Goal: Transaction & Acquisition: Book appointment/travel/reservation

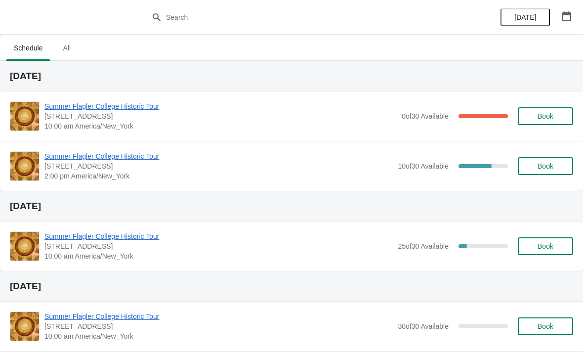
click at [98, 107] on span "Summer Flagler College Historic Tour" at bounding box center [221, 106] width 353 height 10
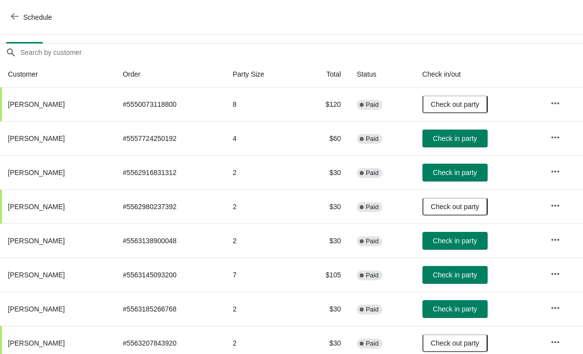
scroll to position [78, 0]
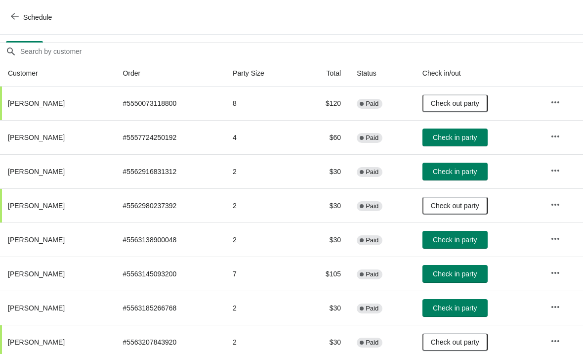
click at [455, 136] on span "Check in party" at bounding box center [455, 138] width 44 height 8
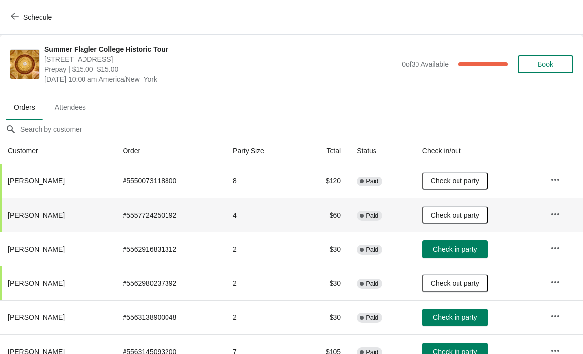
scroll to position [0, 0]
click at [548, 63] on span "Book" at bounding box center [546, 64] width 16 height 8
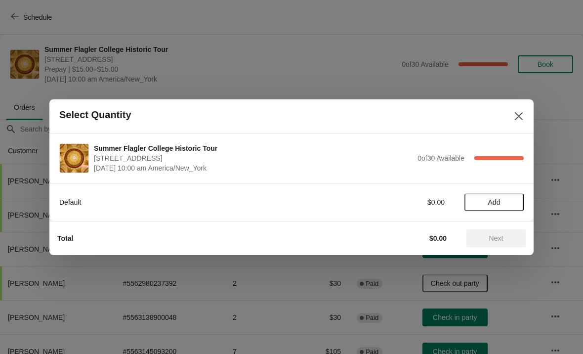
click at [514, 196] on button "Add" at bounding box center [494, 202] width 59 height 18
click at [513, 199] on icon at bounding box center [511, 202] width 10 height 10
click at [508, 244] on button "Next" at bounding box center [496, 238] width 59 height 18
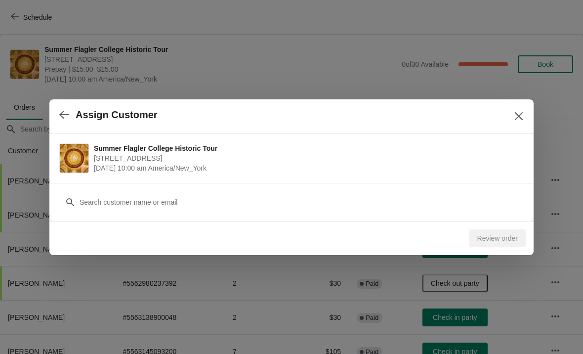
click at [100, 190] on div "Customer" at bounding box center [291, 197] width 465 height 28
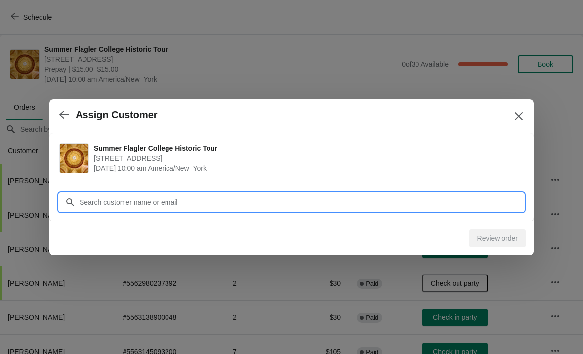
click at [90, 193] on input "Customer" at bounding box center [301, 202] width 445 height 18
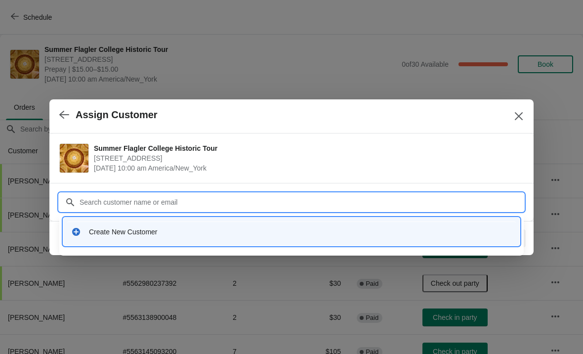
click at [101, 230] on div "Create New Customer" at bounding box center [300, 232] width 423 height 10
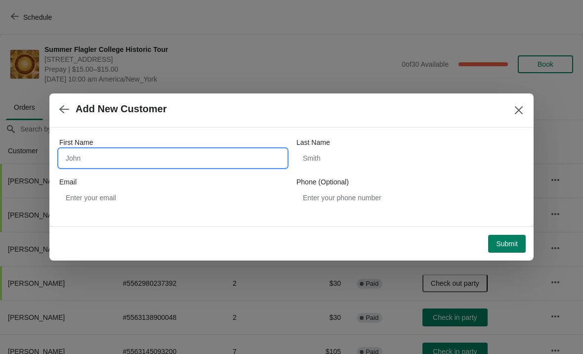
click at [80, 166] on input "First Name" at bounding box center [172, 158] width 227 height 18
type input "M"
type input "Kevin"
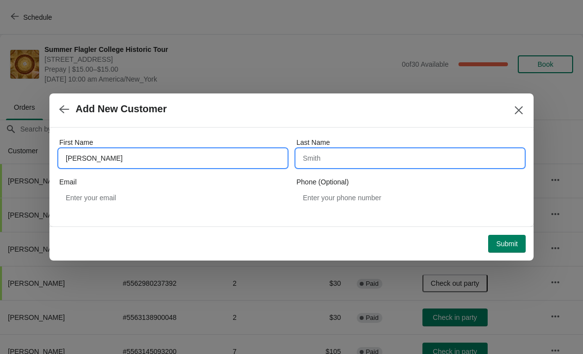
click at [343, 158] on input "Last Name" at bounding box center [410, 158] width 227 height 18
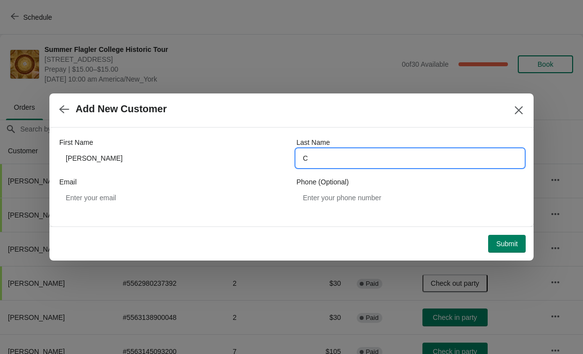
type input "Ca"
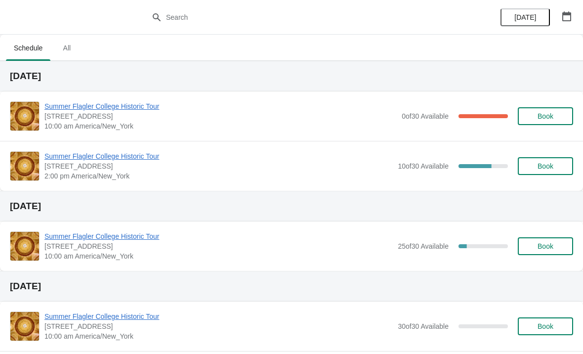
click at [62, 109] on span "Summer Flagler College Historic Tour" at bounding box center [221, 106] width 353 height 10
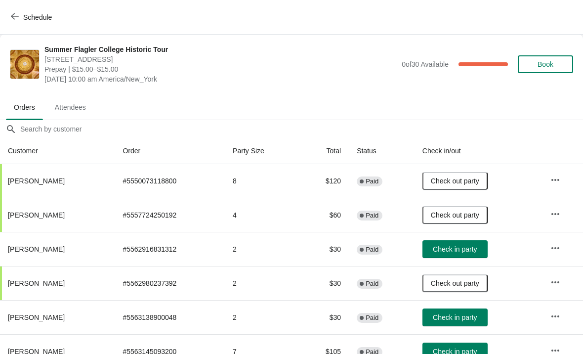
click at [545, 64] on span "Book" at bounding box center [546, 64] width 16 height 8
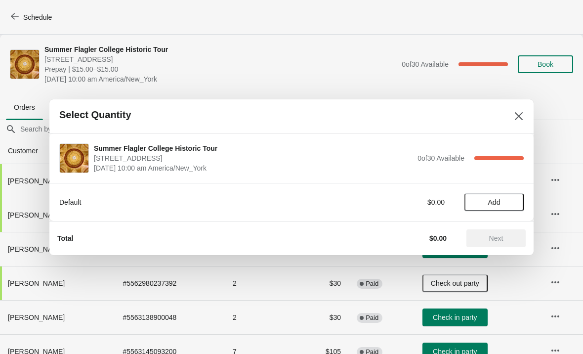
click at [490, 188] on div "Default $0.00 Add" at bounding box center [291, 197] width 465 height 28
click at [509, 193] on button "Add" at bounding box center [494, 202] width 59 height 18
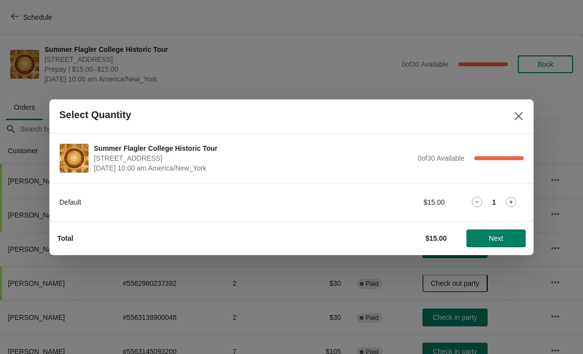
click at [512, 199] on icon at bounding box center [511, 202] width 10 height 10
click at [476, 197] on icon at bounding box center [477, 202] width 10 height 10
click at [494, 236] on span "Next" at bounding box center [497, 238] width 14 height 8
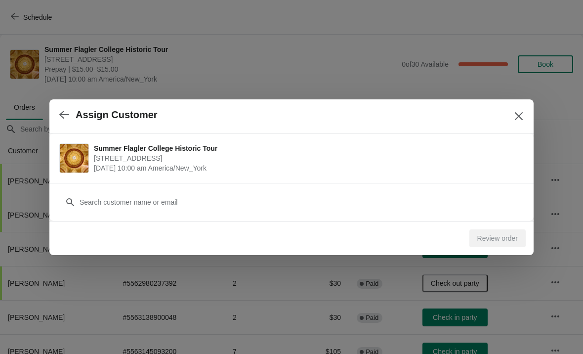
click at [65, 110] on icon "button" at bounding box center [64, 115] width 10 height 10
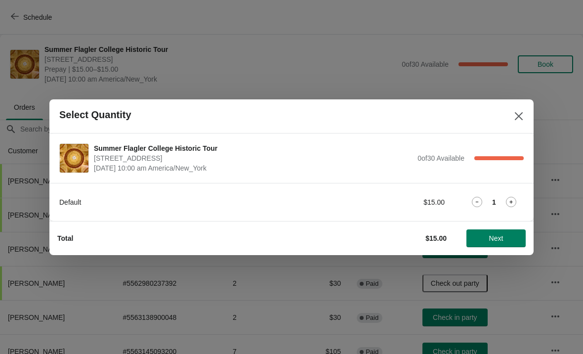
click at [492, 226] on div "Total $15.00 Next" at bounding box center [287, 235] width 477 height 26
click at [495, 232] on button "Next" at bounding box center [496, 238] width 59 height 18
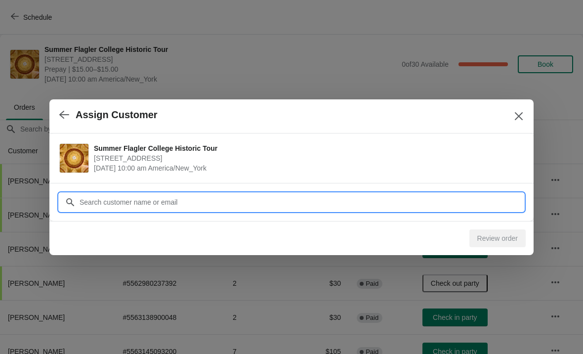
click at [124, 196] on input "Customer" at bounding box center [301, 202] width 445 height 18
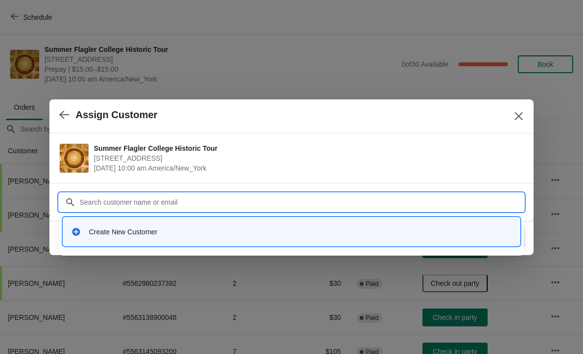
click at [108, 228] on div "Create New Customer" at bounding box center [300, 232] width 423 height 10
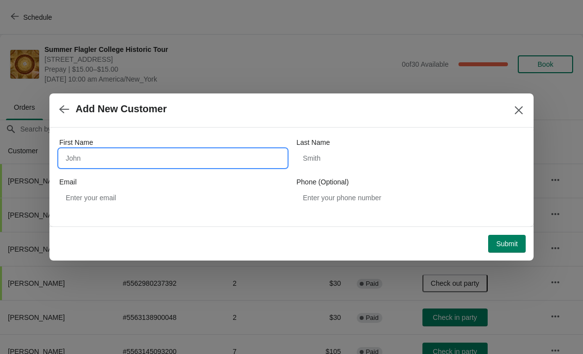
click at [94, 154] on input "First Name" at bounding box center [172, 158] width 227 height 18
type input "Dawn"
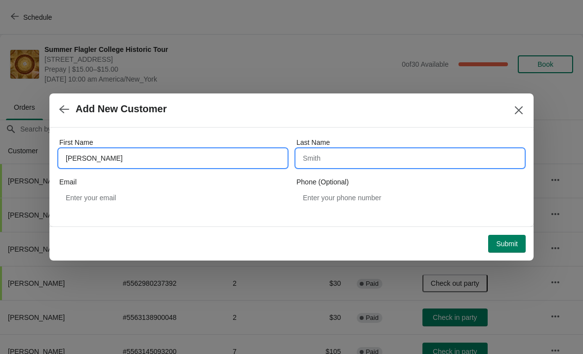
click at [351, 160] on input "Last Name" at bounding box center [410, 158] width 227 height 18
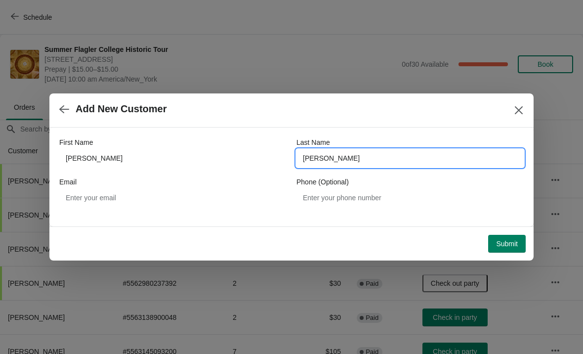
type input "Slimak"
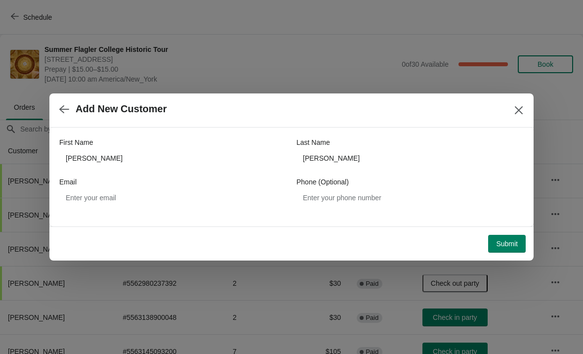
click at [516, 237] on button "Submit" at bounding box center [508, 244] width 38 height 18
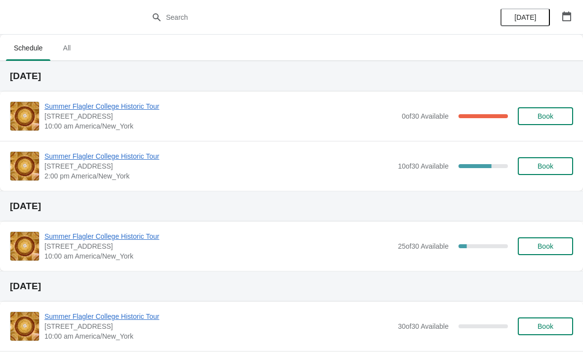
click at [531, 119] on span "Book" at bounding box center [546, 116] width 38 height 8
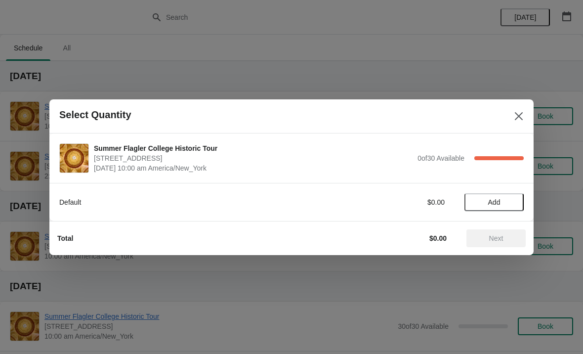
click at [503, 210] on button "Add" at bounding box center [494, 202] width 59 height 18
click at [504, 229] on button "Next" at bounding box center [496, 238] width 59 height 18
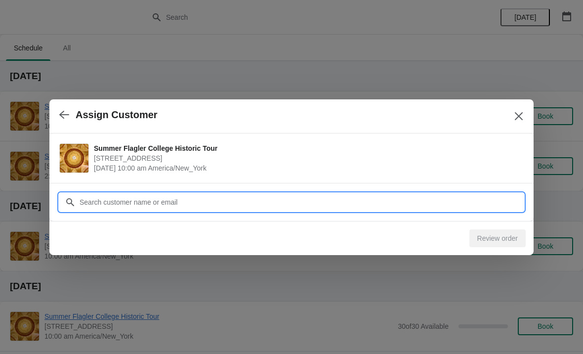
click at [495, 203] on input "Customer" at bounding box center [301, 202] width 445 height 18
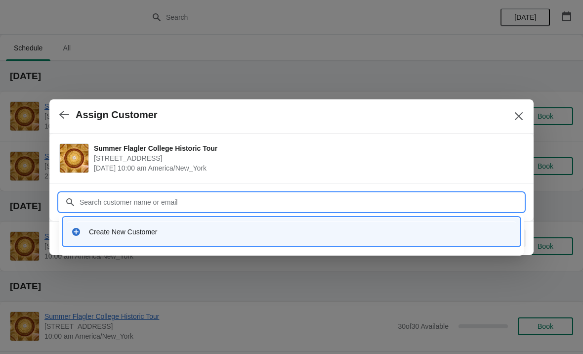
click at [103, 225] on div "Create New Customer" at bounding box center [291, 232] width 449 height 20
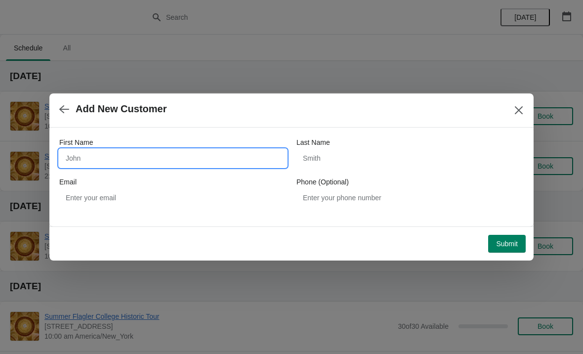
click at [87, 158] on input "First Name" at bounding box center [172, 158] width 227 height 18
type input "Susan"
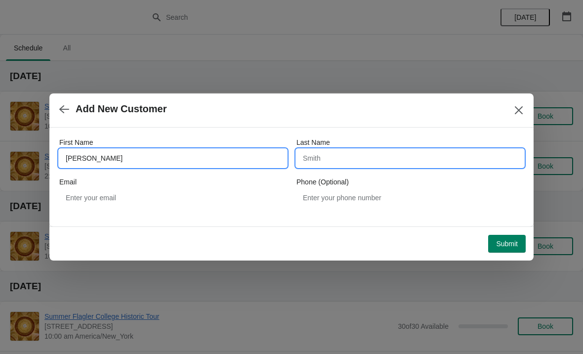
click at [343, 165] on input "Last Name" at bounding box center [410, 158] width 227 height 18
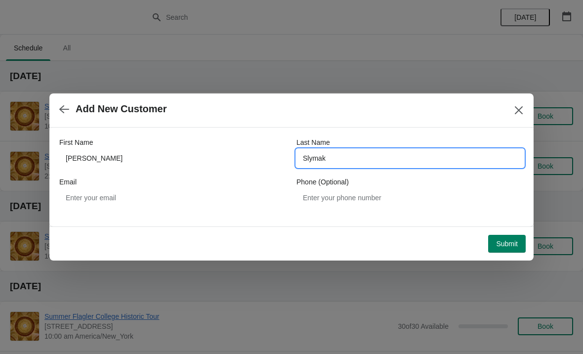
type input "Sly Mack"
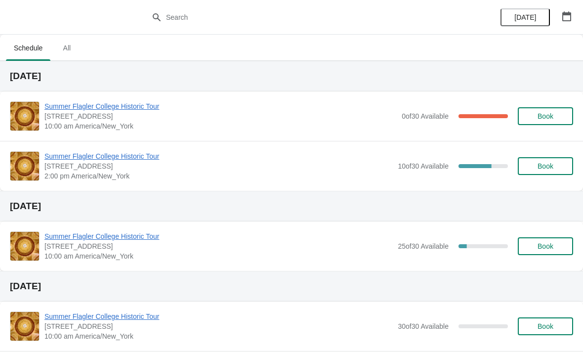
click at [130, 110] on span "Summer Flagler College Historic Tour" at bounding box center [221, 106] width 353 height 10
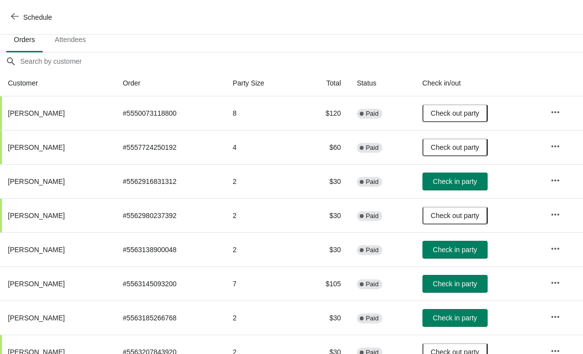
scroll to position [68, 0]
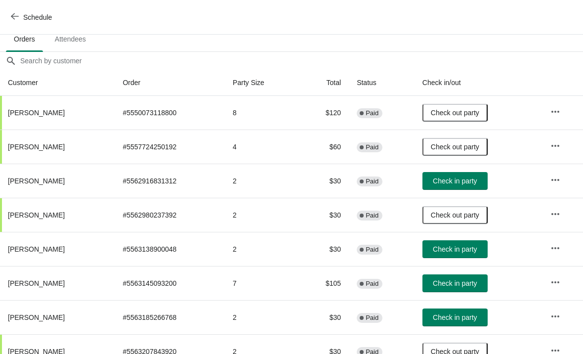
click at [458, 283] on span "Check in party" at bounding box center [455, 283] width 44 height 8
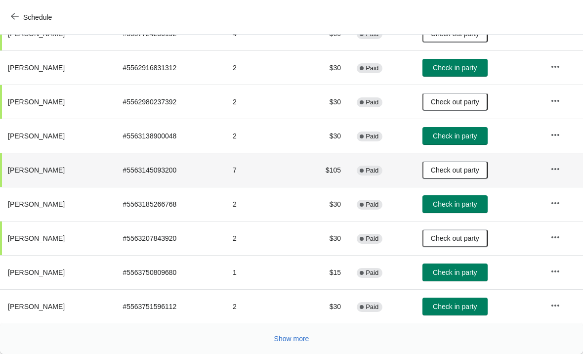
scroll to position [181, 0]
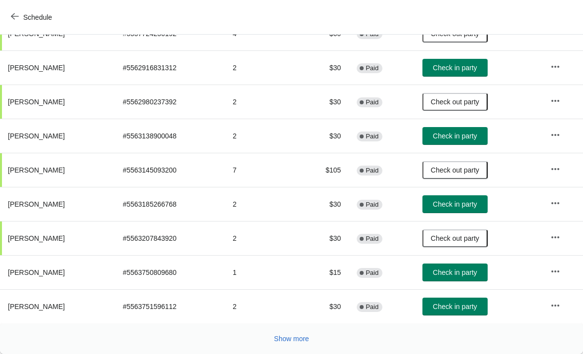
click at [287, 341] on span "Show more" at bounding box center [291, 339] width 35 height 8
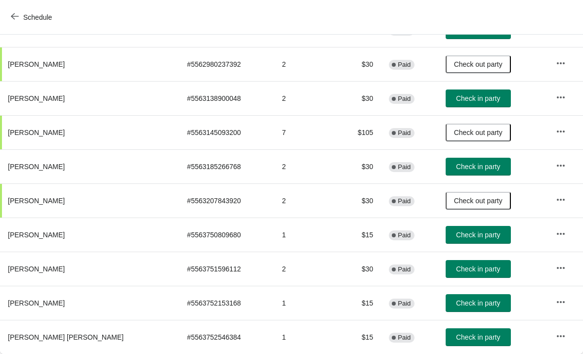
scroll to position [219, 0]
click at [459, 270] on span "Check in party" at bounding box center [478, 269] width 44 height 8
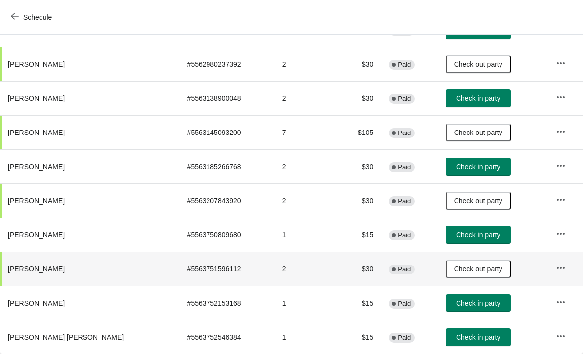
click at [462, 302] on span "Check in party" at bounding box center [478, 303] width 44 height 8
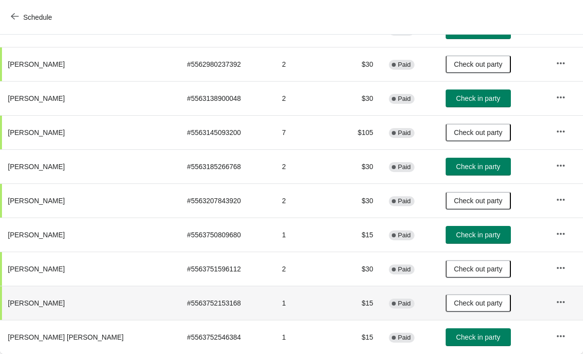
click at [463, 341] on span "Check in party" at bounding box center [478, 337] width 44 height 8
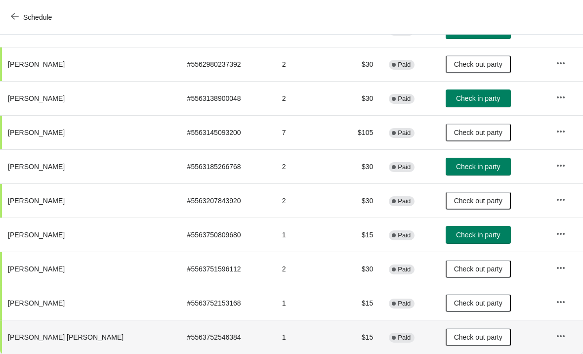
click at [461, 234] on span "Check in party" at bounding box center [478, 235] width 44 height 8
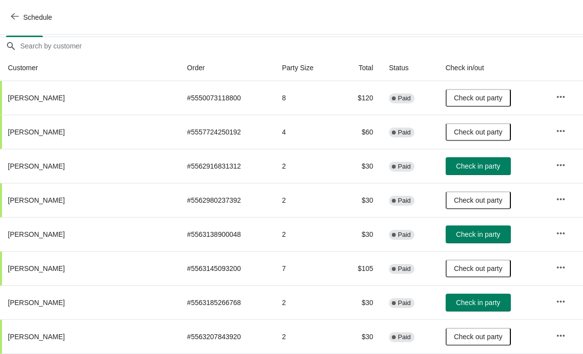
scroll to position [84, 0]
click at [456, 166] on span "Check in party" at bounding box center [478, 166] width 44 height 8
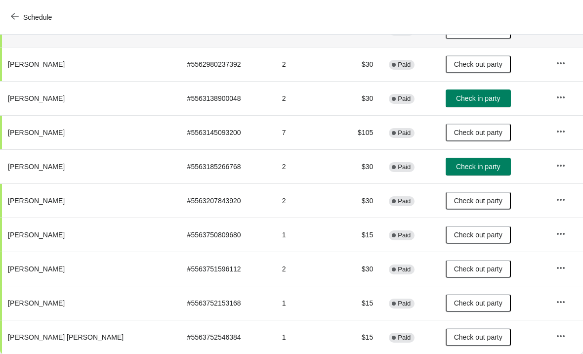
scroll to position [219, 0]
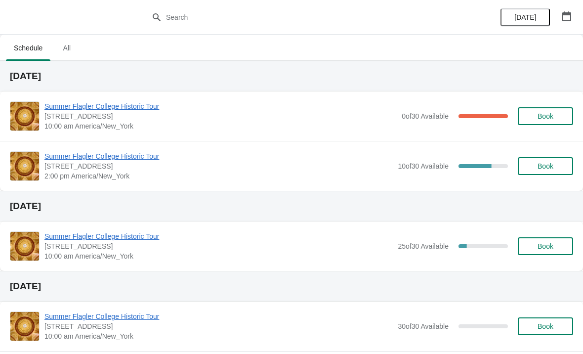
click at [549, 112] on span "Book" at bounding box center [546, 116] width 16 height 8
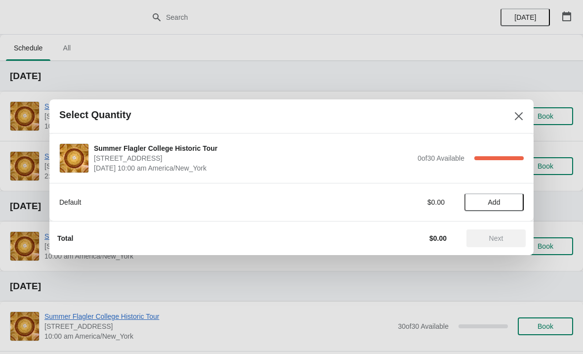
click at [520, 108] on button "Close" at bounding box center [519, 116] width 18 height 18
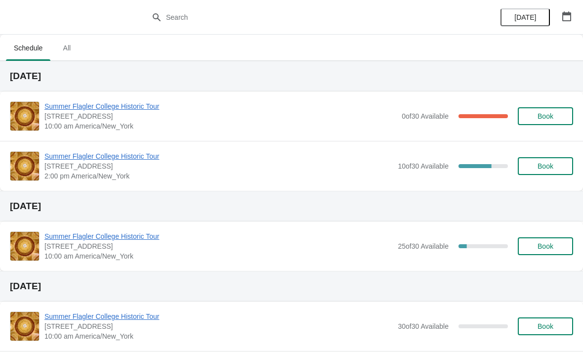
click at [545, 157] on button "Book" at bounding box center [545, 166] width 55 height 18
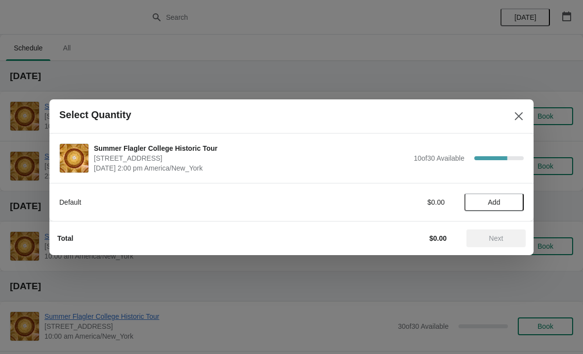
click at [493, 189] on div "Default $0.00 Add" at bounding box center [291, 197] width 465 height 28
click at [494, 203] on span "Add" at bounding box center [495, 202] width 12 height 8
click at [522, 205] on div "1" at bounding box center [494, 202] width 59 height 10
click at [516, 198] on icon at bounding box center [511, 202] width 10 height 10
click at [500, 238] on span "Next" at bounding box center [497, 238] width 14 height 8
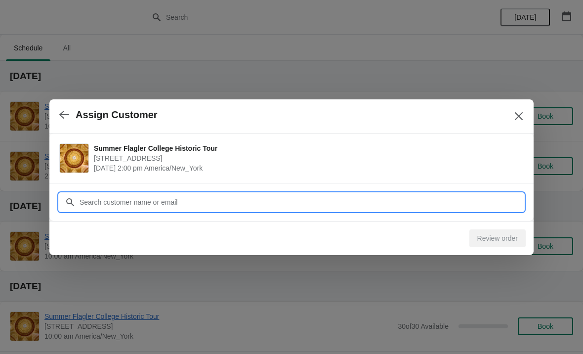
click at [385, 194] on input "Customer" at bounding box center [301, 202] width 445 height 18
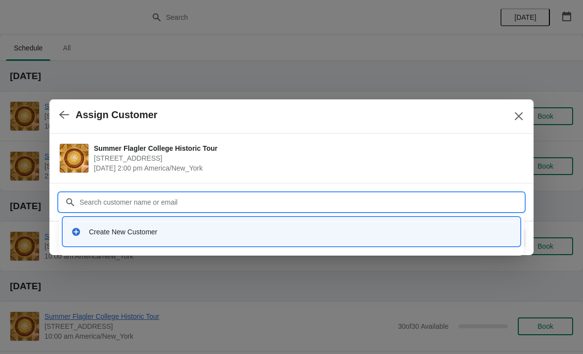
click at [107, 239] on div "Create New Customer" at bounding box center [291, 232] width 449 height 20
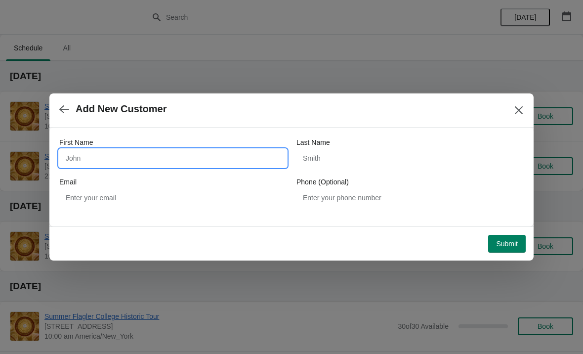
click at [96, 159] on input "First Name" at bounding box center [172, 158] width 227 height 18
type input "Alexis"
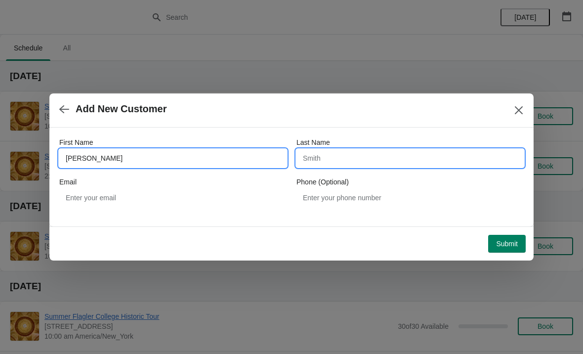
click at [447, 150] on input "Last Name" at bounding box center [410, 158] width 227 height 18
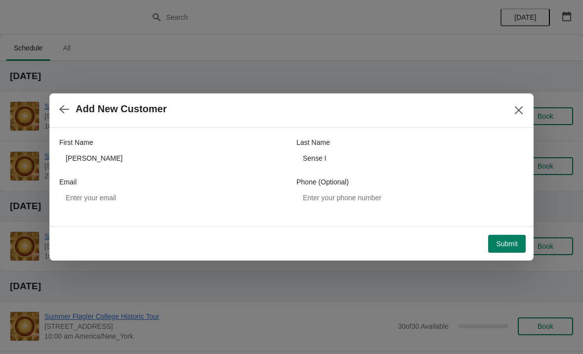
click at [419, 144] on div "Last Name" at bounding box center [410, 142] width 227 height 10
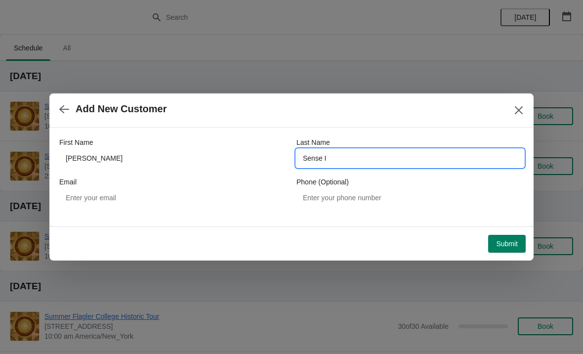
click at [435, 152] on input "Sense I" at bounding box center [410, 158] width 227 height 18
type input "Semenai"
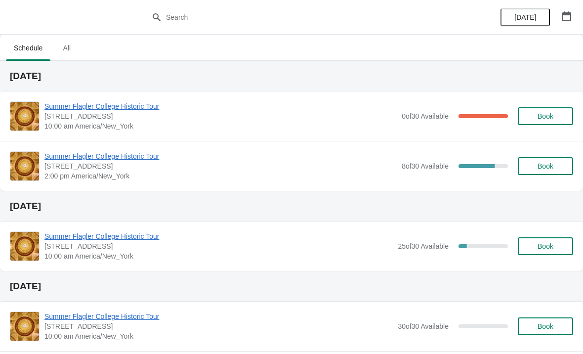
click at [59, 99] on div "Summer Flagler College Historic Tour [STREET_ADDRESS][PERSON_NAME] 10:00 am Ame…" at bounding box center [291, 115] width 583 height 49
click at [66, 110] on span "Summer Flagler College Historic Tour" at bounding box center [221, 106] width 353 height 10
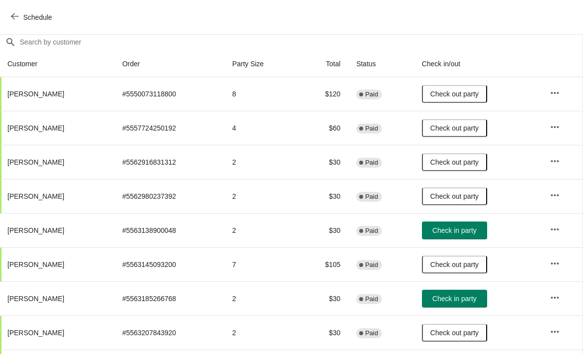
scroll to position [88, 0]
click at [440, 231] on span "Check in party" at bounding box center [455, 230] width 44 height 8
